Goal: Information Seeking & Learning: Learn about a topic

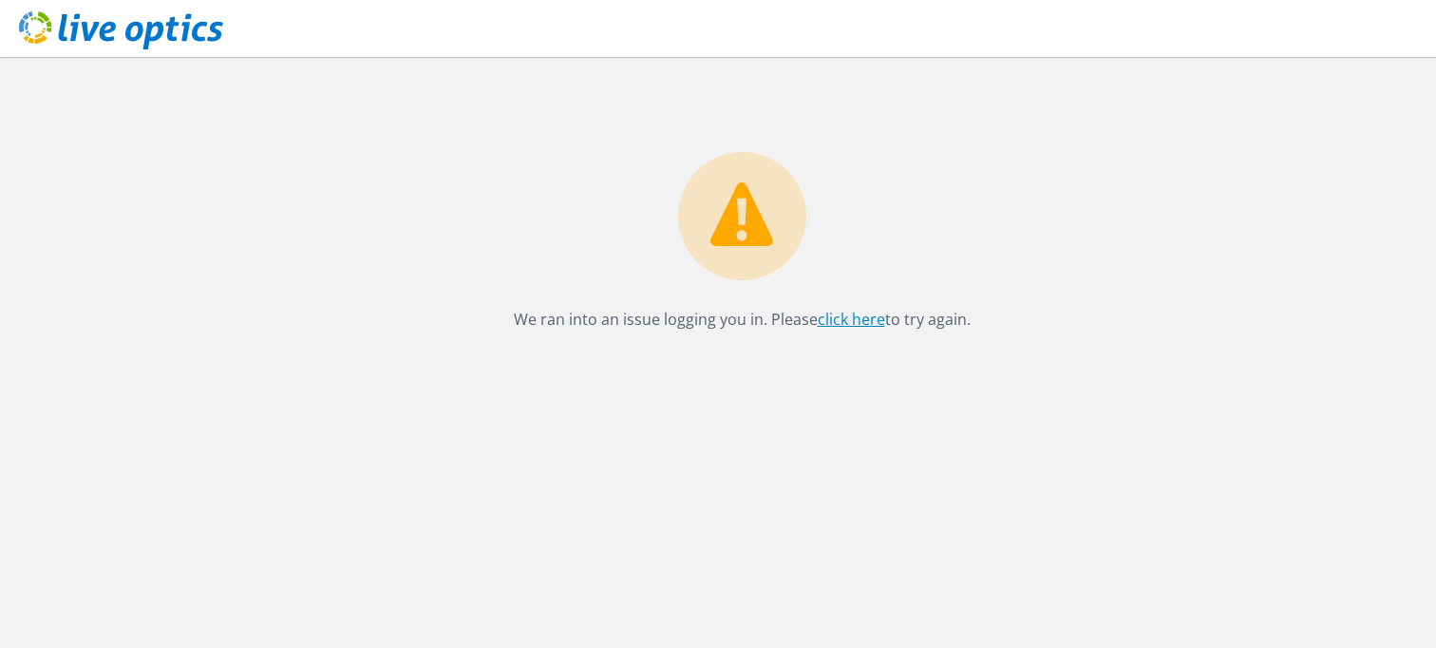
click at [847, 325] on link "click here" at bounding box center [851, 319] width 67 height 21
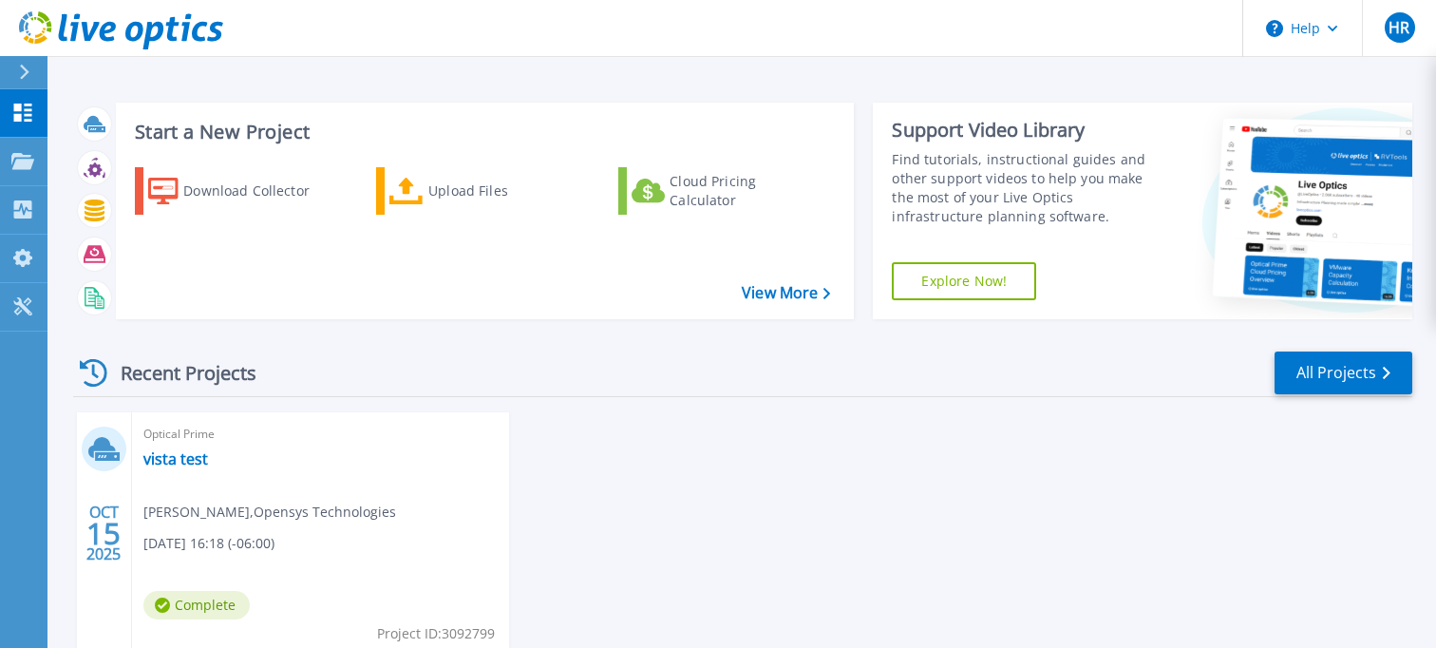
scroll to position [95, 0]
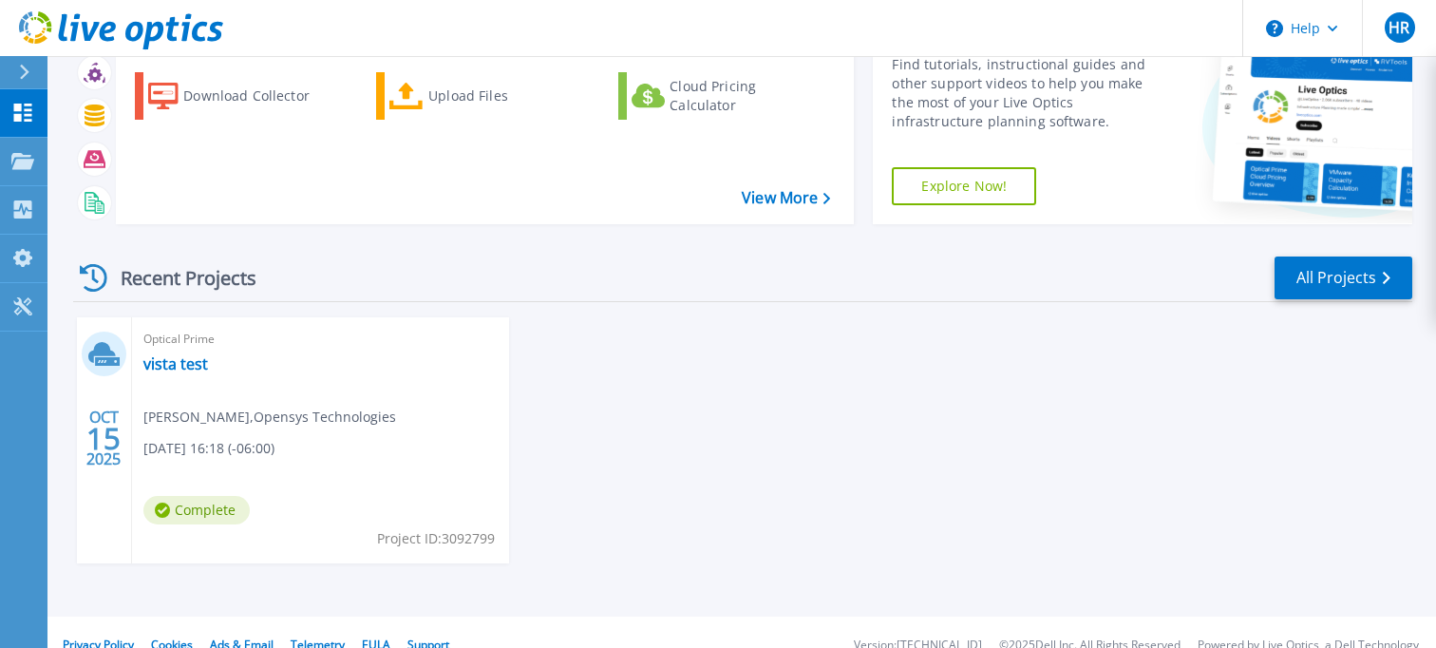
click at [202, 412] on span "Hugo Rojo , Opensys Technologies" at bounding box center [269, 417] width 253 height 21
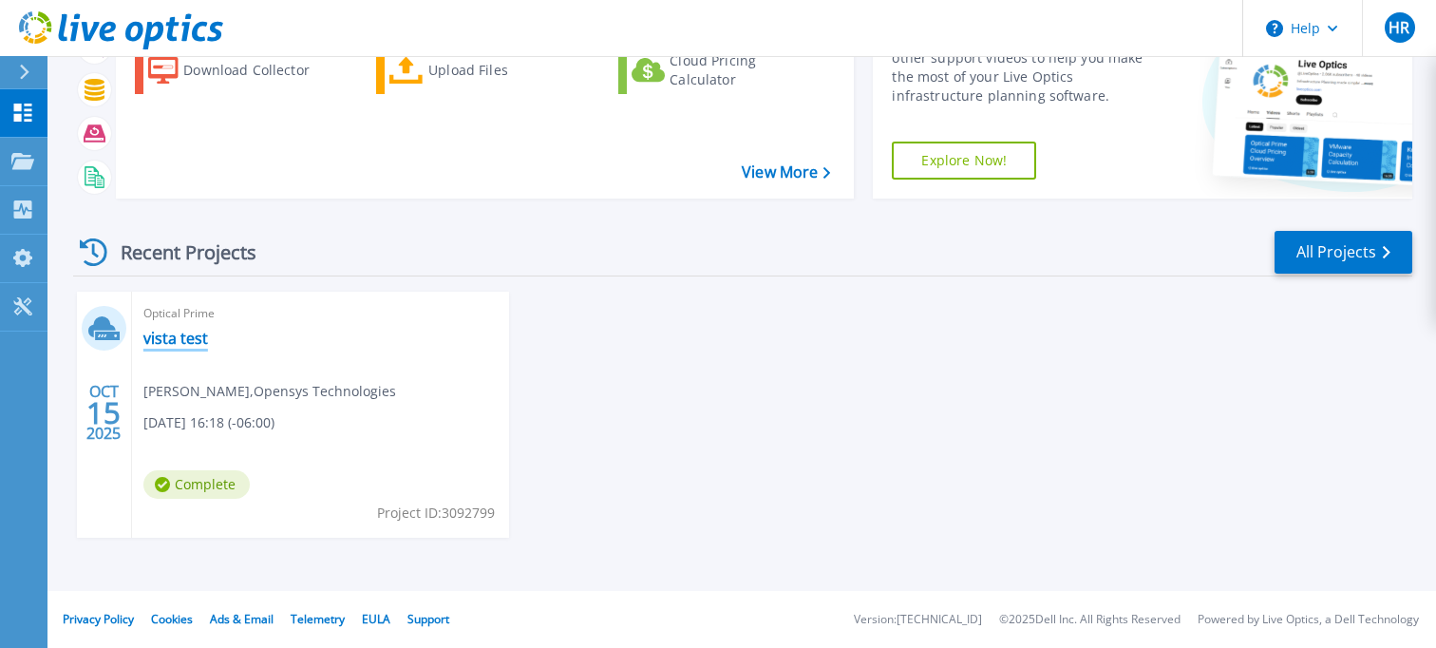
click at [148, 342] on link "vista test" at bounding box center [175, 338] width 65 height 19
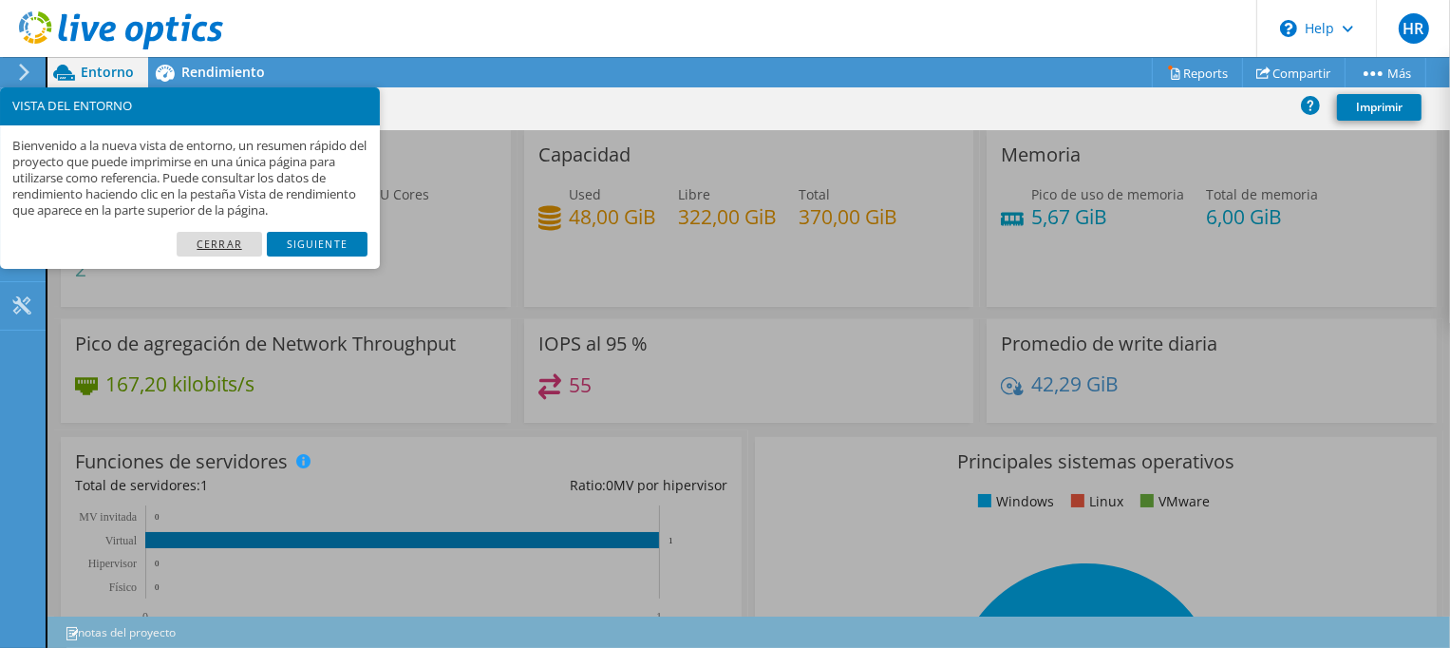
click at [205, 246] on link "Cerrar" at bounding box center [219, 244] width 85 height 25
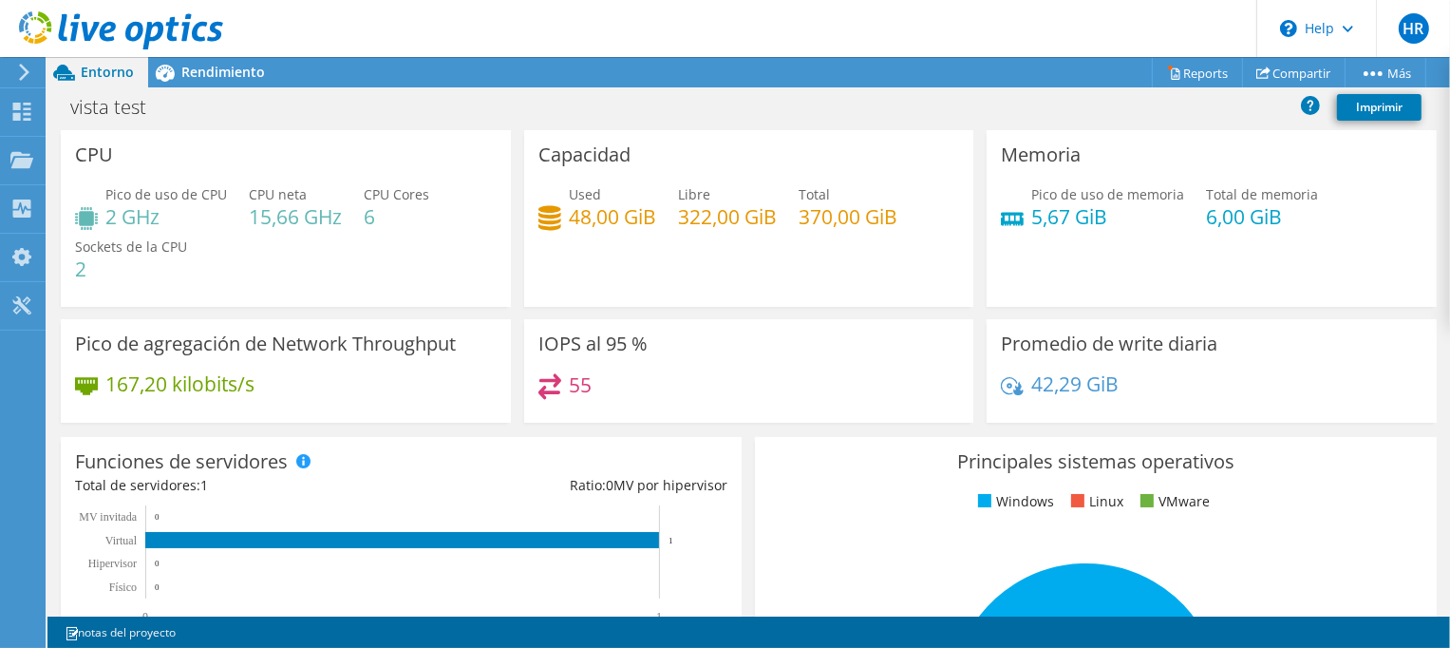
scroll to position [285, 0]
click at [726, 431] on div "Funciones de servidores Los servidores físicos representan servidores sin siste…" at bounding box center [401, 536] width 694 height 213
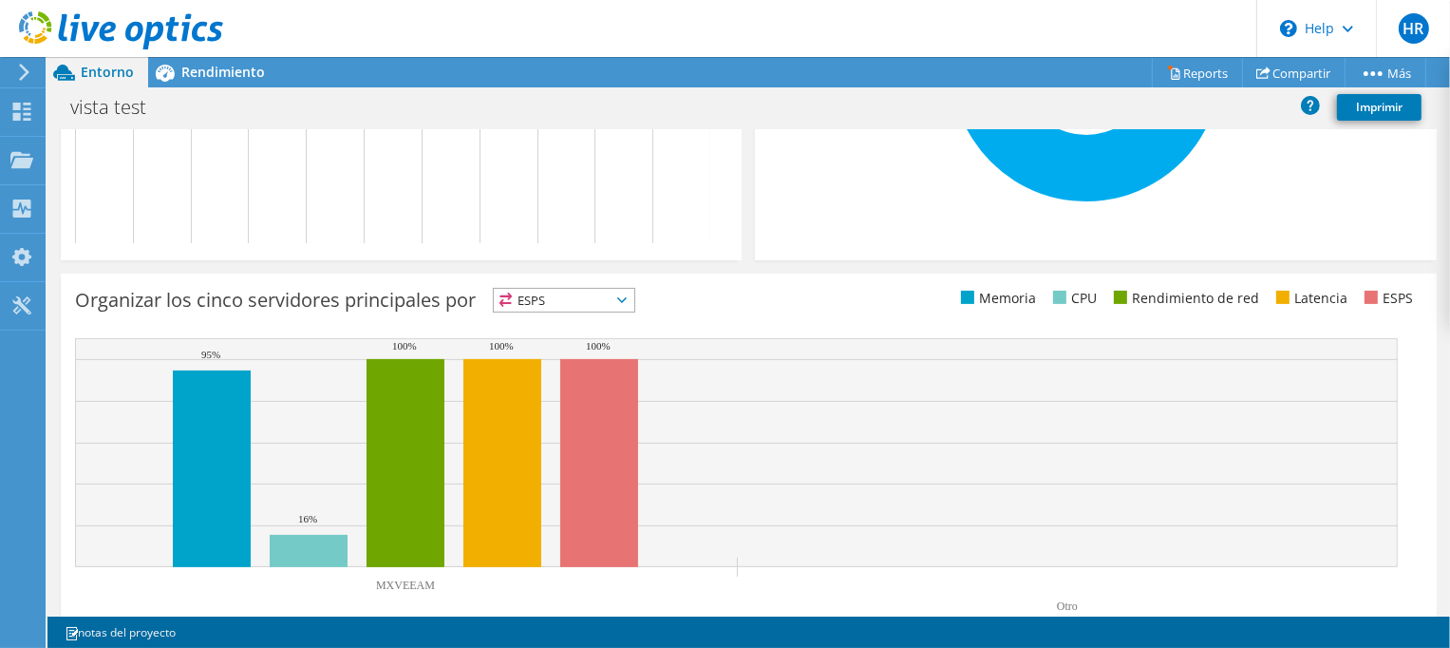
scroll to position [672, 0]
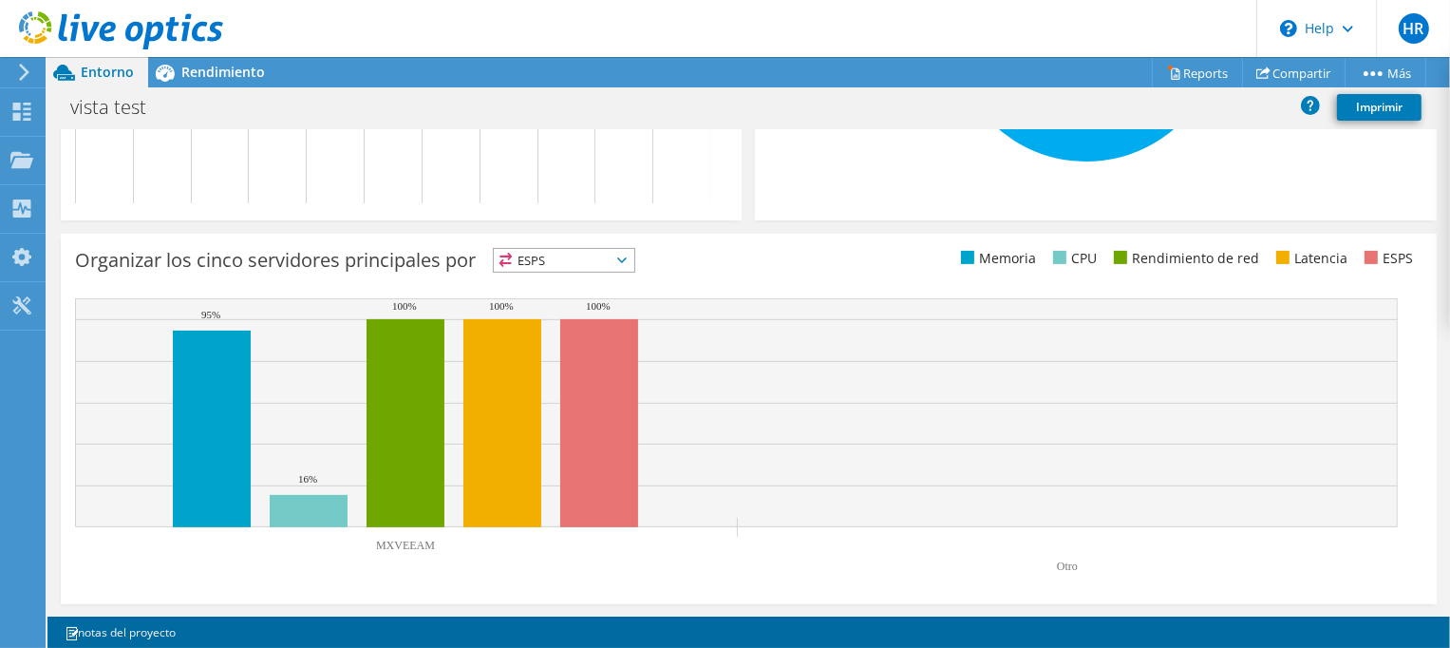
click at [619, 261] on span "ESPS" at bounding box center [564, 260] width 141 height 23
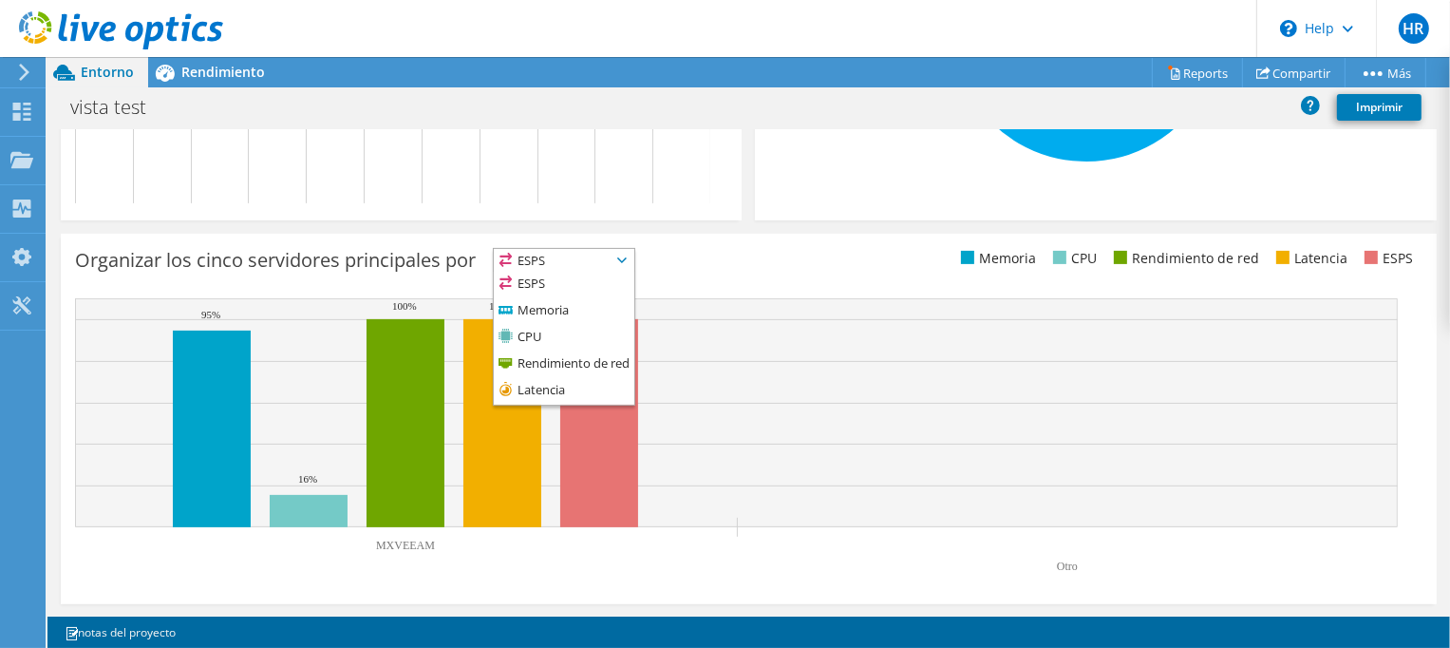
click at [716, 277] on div "Organizar los cinco servidores principales por ESPS ESPS" at bounding box center [411, 263] width 673 height 31
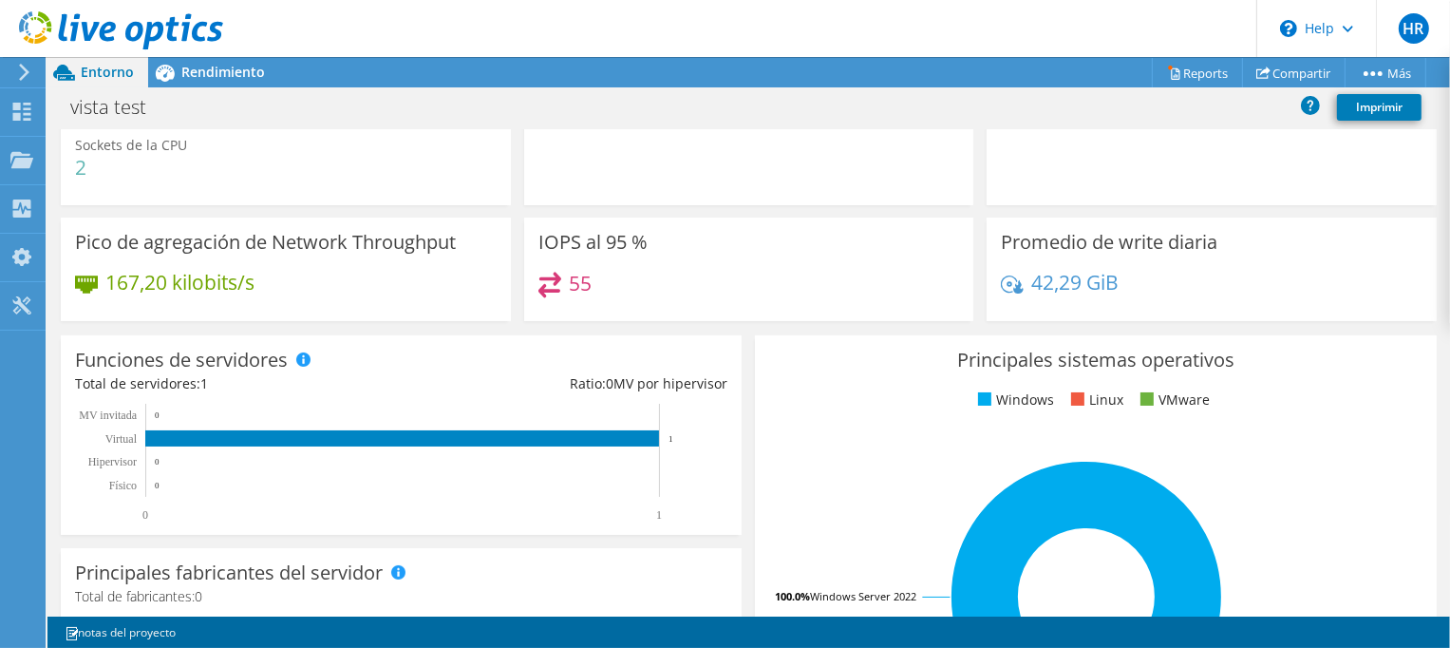
scroll to position [0, 0]
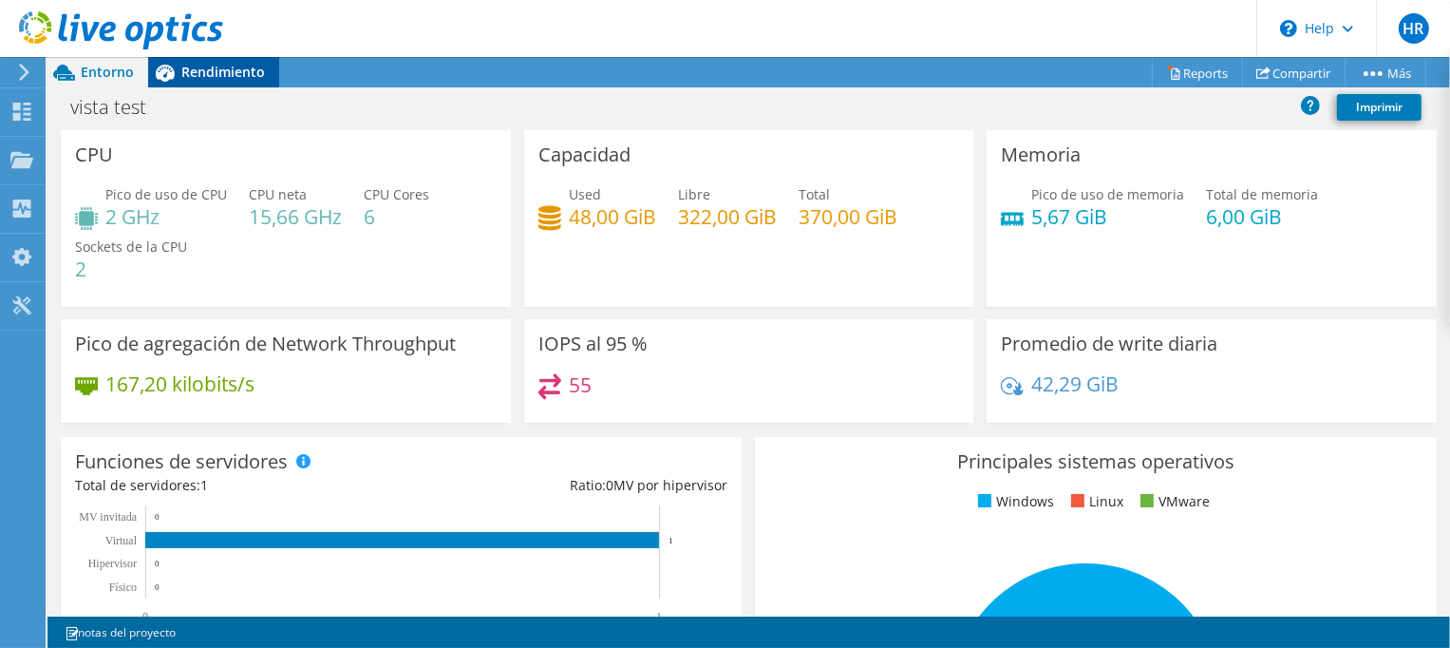
click at [216, 85] on div "Rendimiento" at bounding box center [213, 72] width 131 height 30
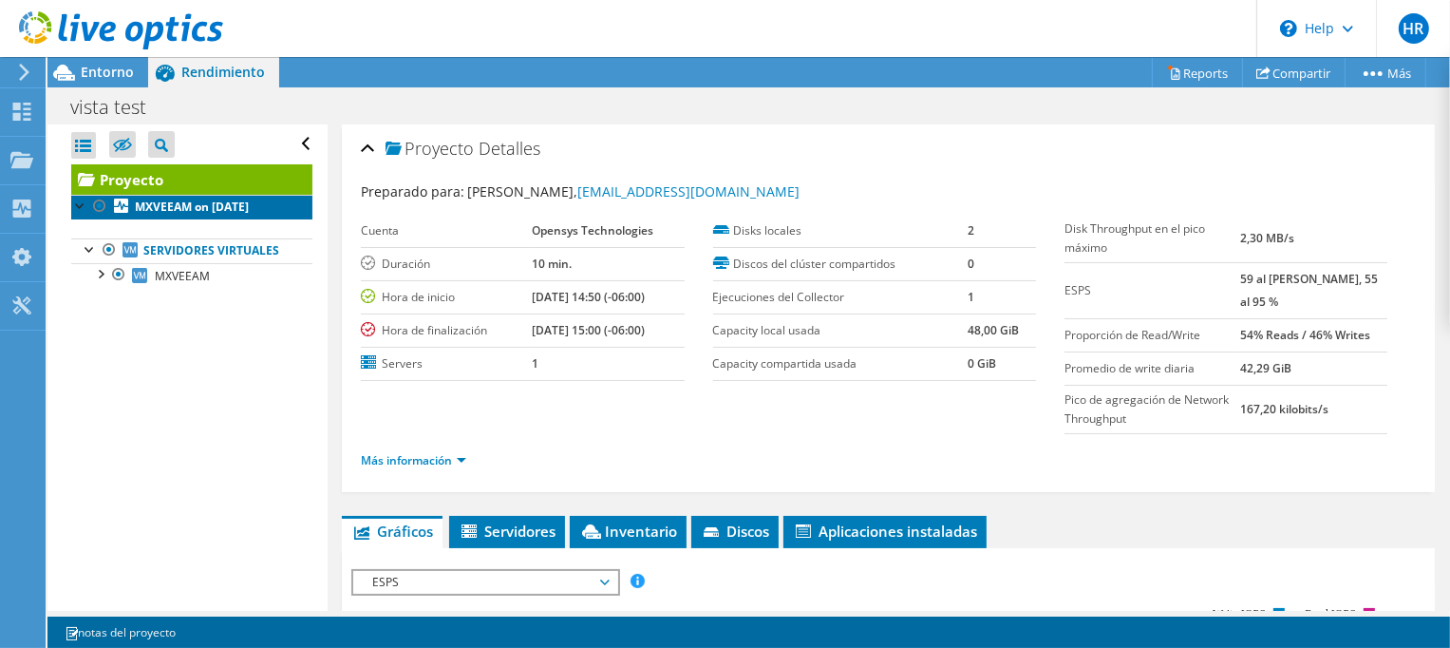
click at [190, 209] on b "MXVEEAM on 10/15/2025" at bounding box center [192, 207] width 114 height 16
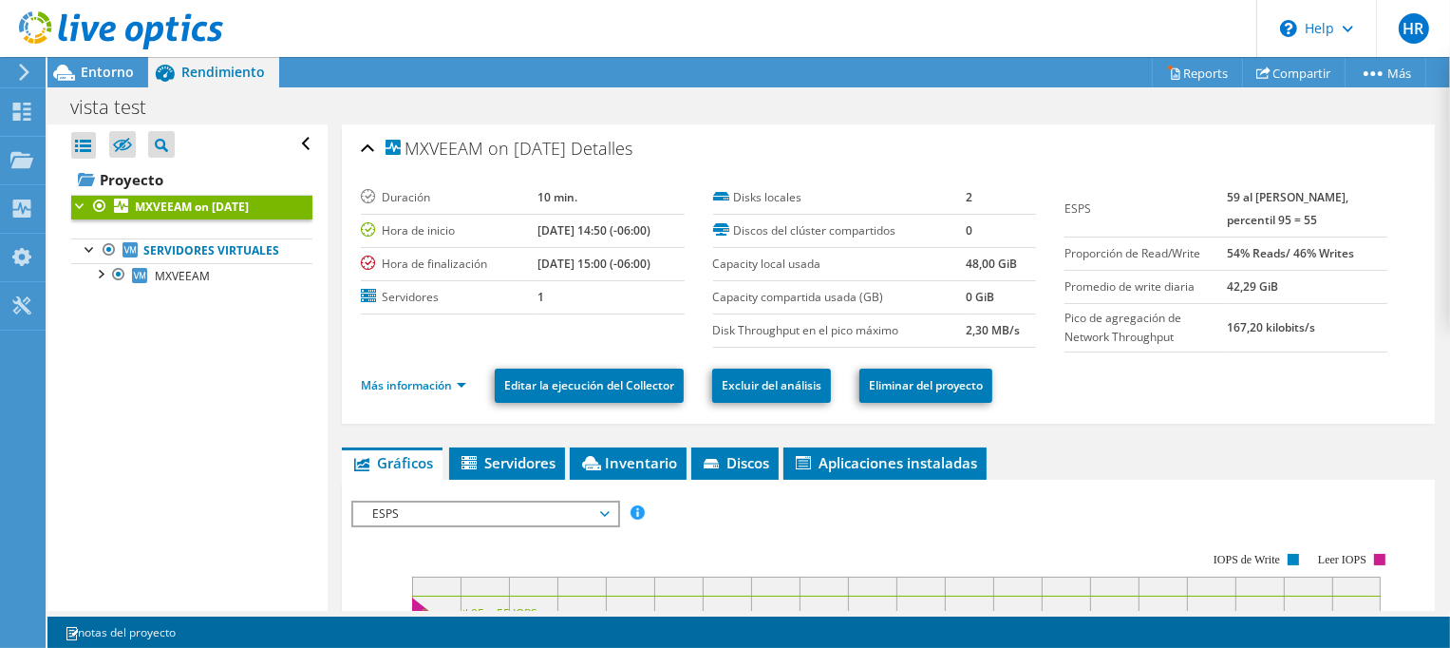
scroll to position [95, 0]
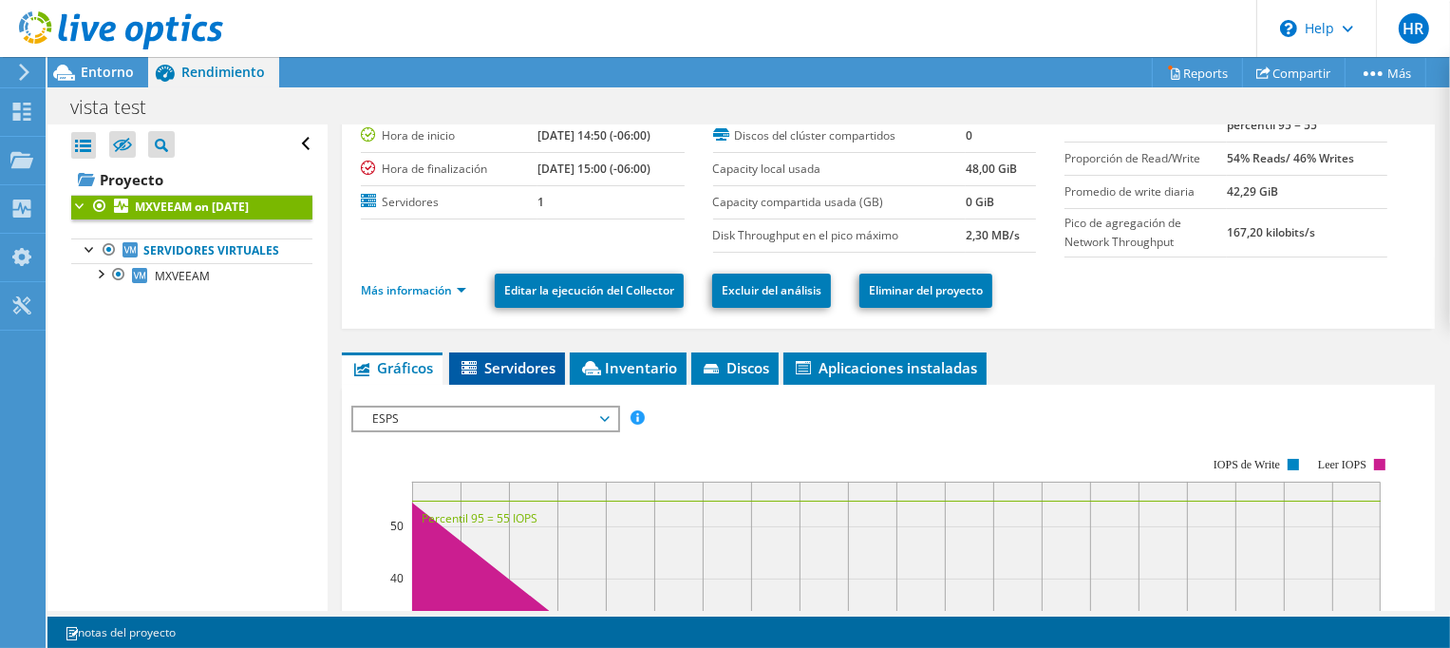
click at [528, 370] on span "Servidores" at bounding box center [507, 367] width 97 height 19
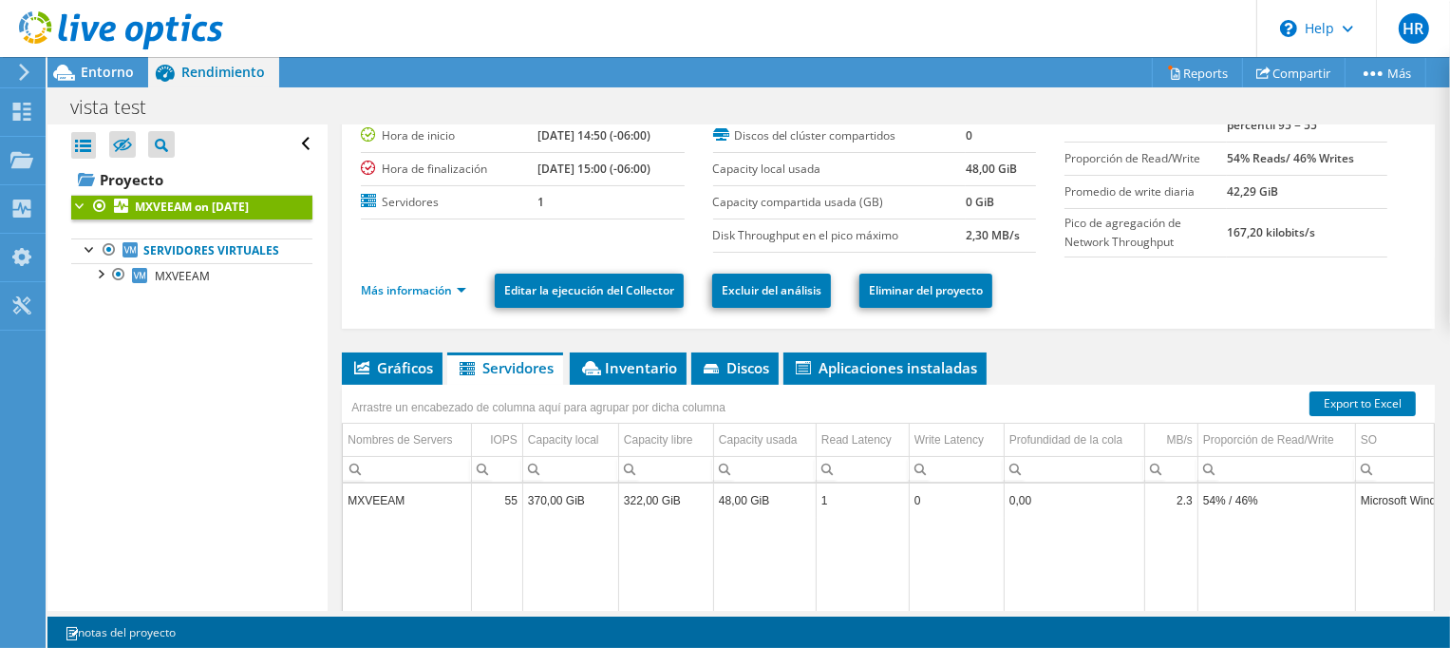
scroll to position [285, 0]
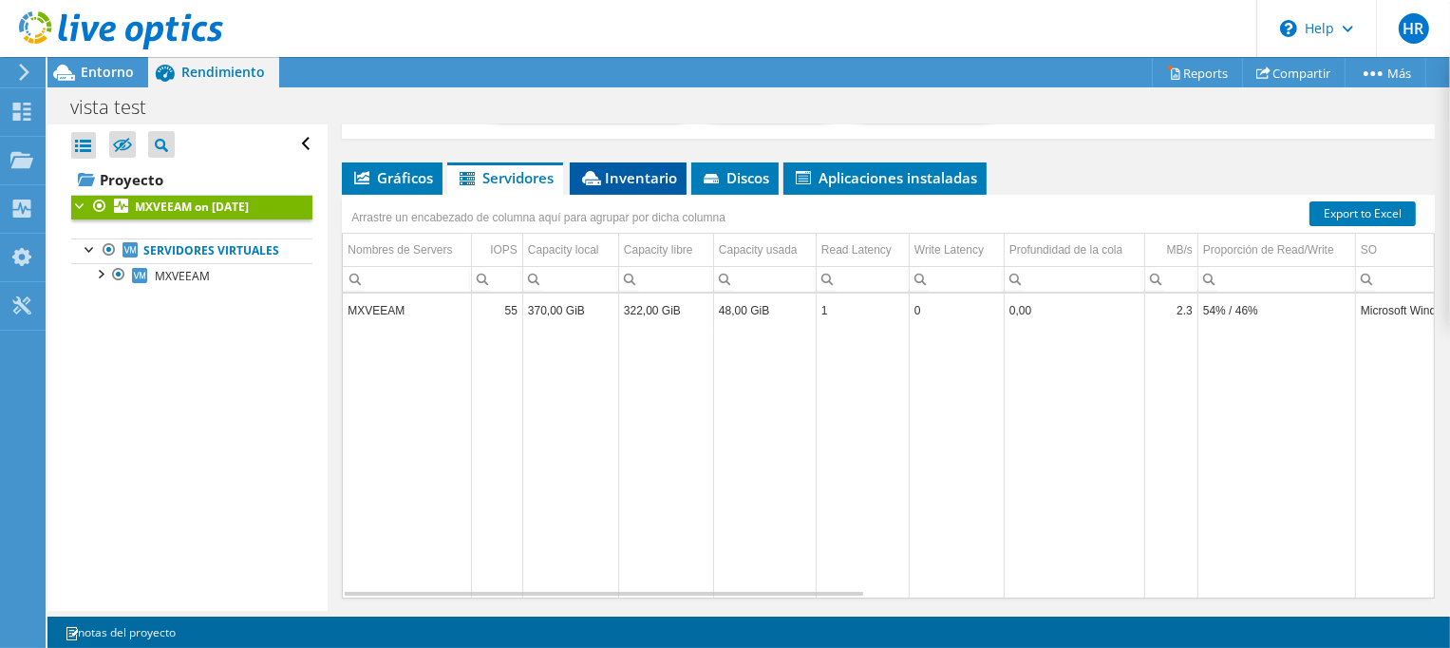
click at [642, 178] on span "Inventario" at bounding box center [628, 177] width 98 height 19
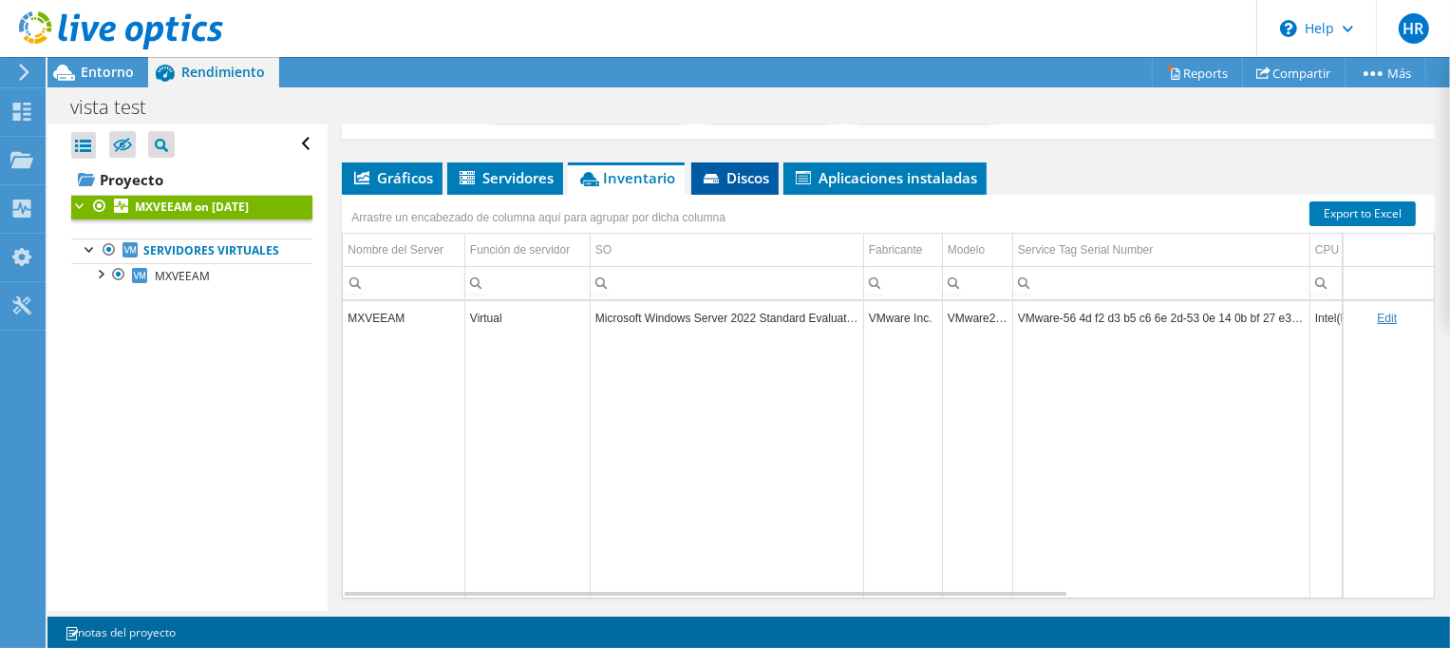
click at [722, 180] on icon at bounding box center [713, 180] width 19 height 12
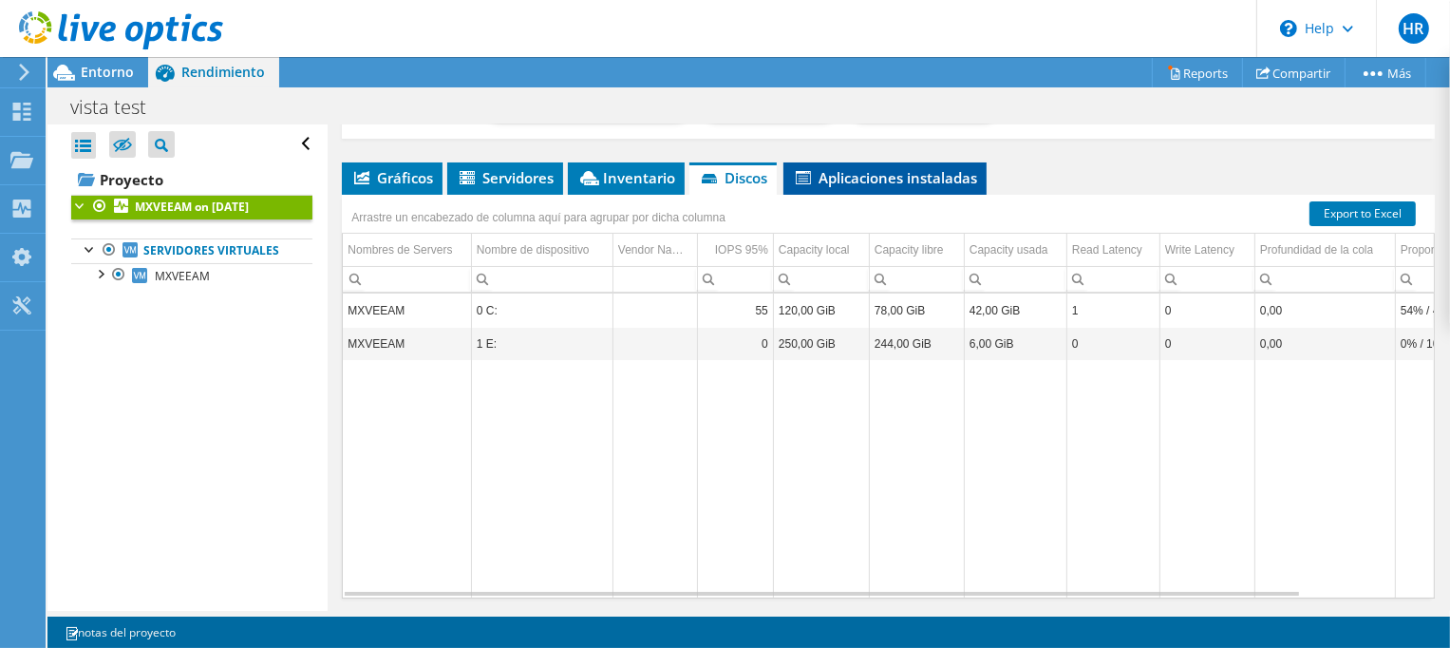
click at [917, 178] on span "Aplicaciones instaladas" at bounding box center [885, 177] width 184 height 19
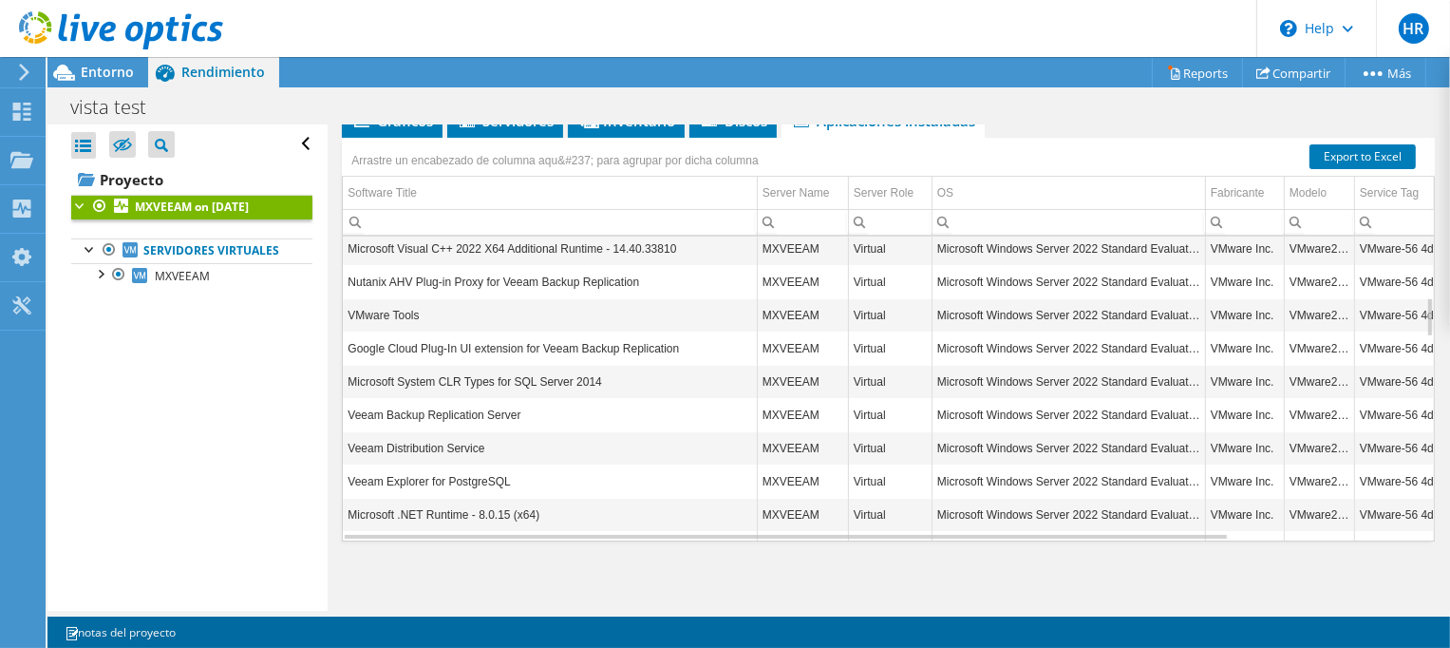
scroll to position [0, 0]
